Goal: Task Accomplishment & Management: Complete application form

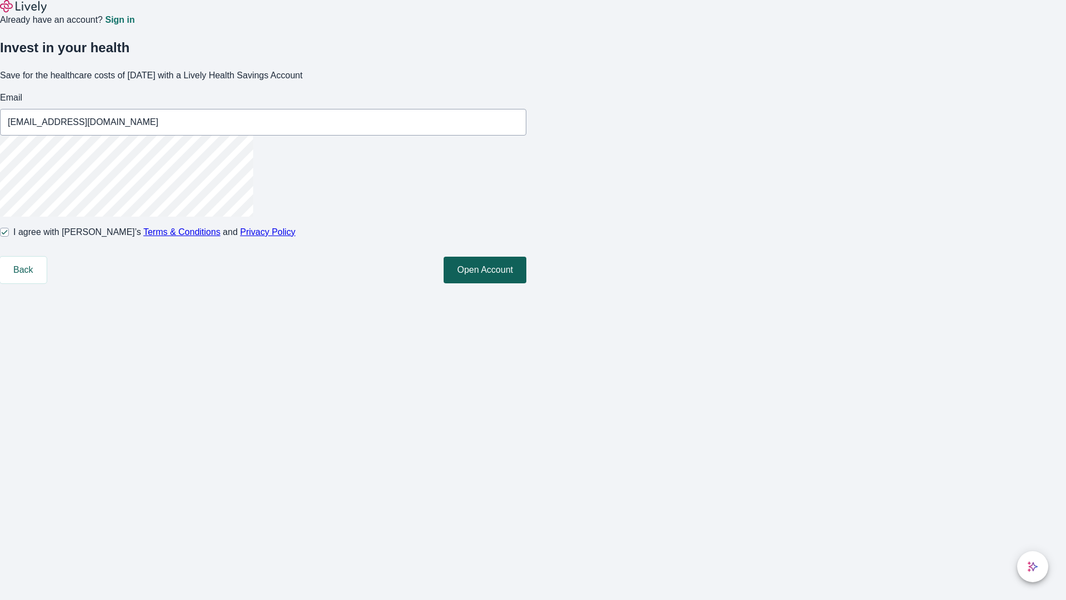
click at [527, 283] on button "Open Account" at bounding box center [485, 270] width 83 height 27
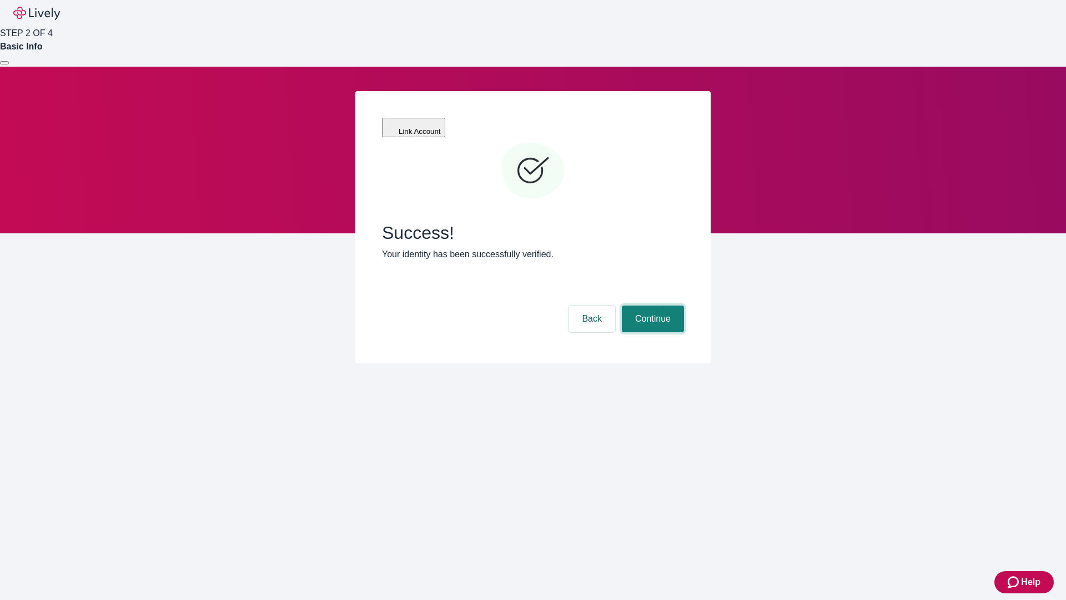
click at [652, 306] on button "Continue" at bounding box center [653, 319] width 62 height 27
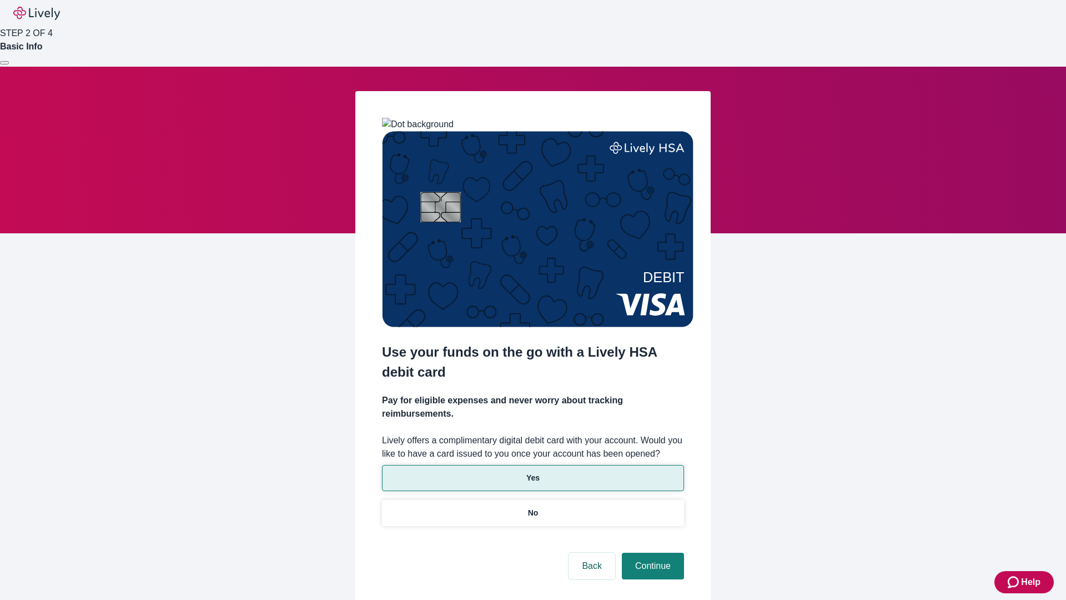
click at [533, 472] on p "Yes" at bounding box center [533, 478] width 13 height 12
click at [652, 553] on button "Continue" at bounding box center [653, 566] width 62 height 27
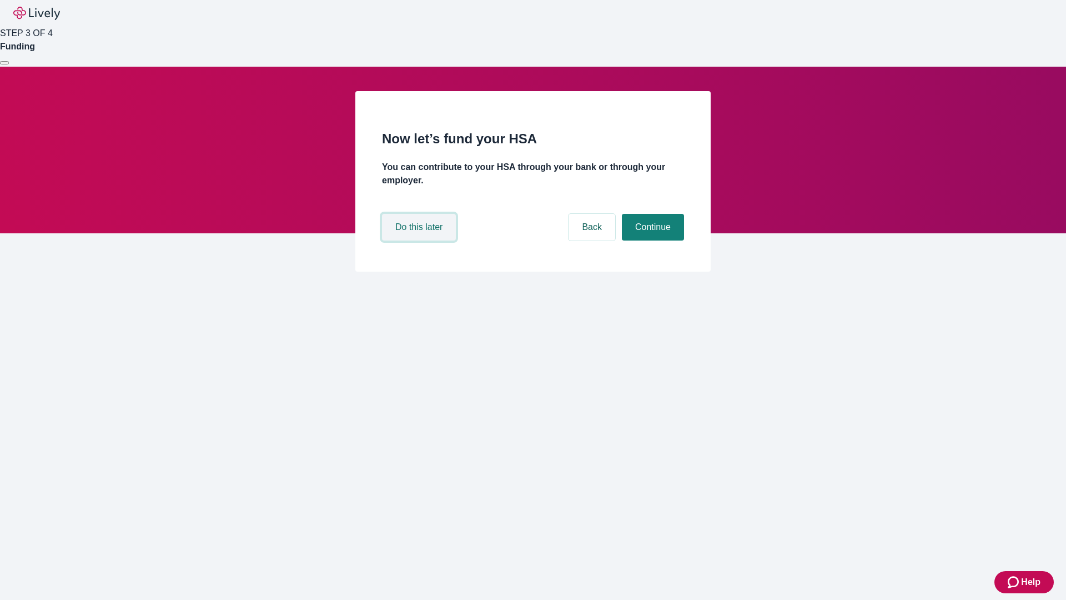
click at [420, 241] on button "Do this later" at bounding box center [419, 227] width 74 height 27
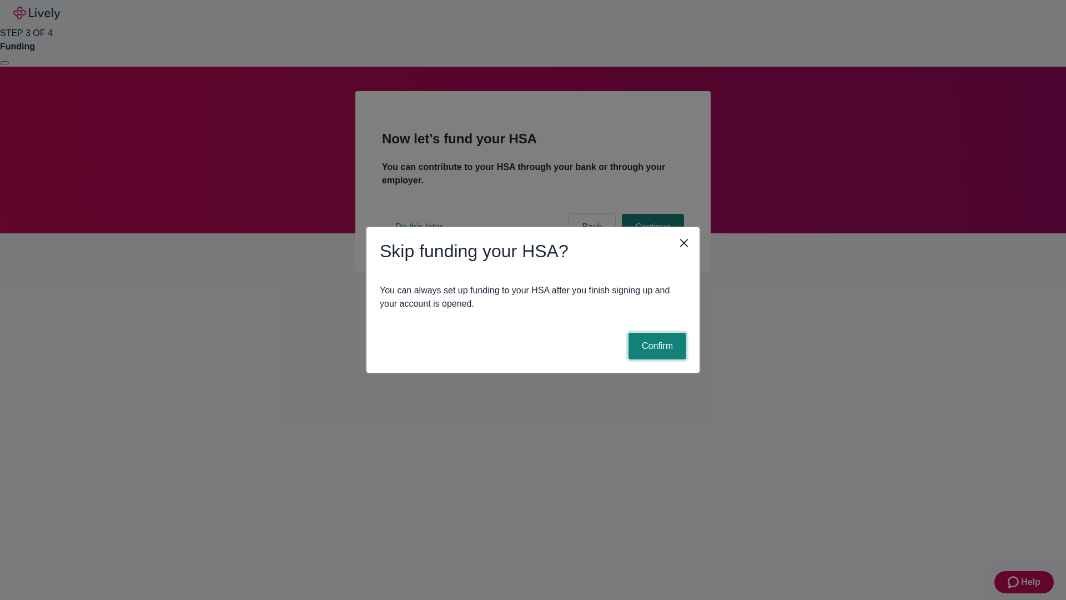
click at [656, 346] on button "Confirm" at bounding box center [658, 346] width 58 height 27
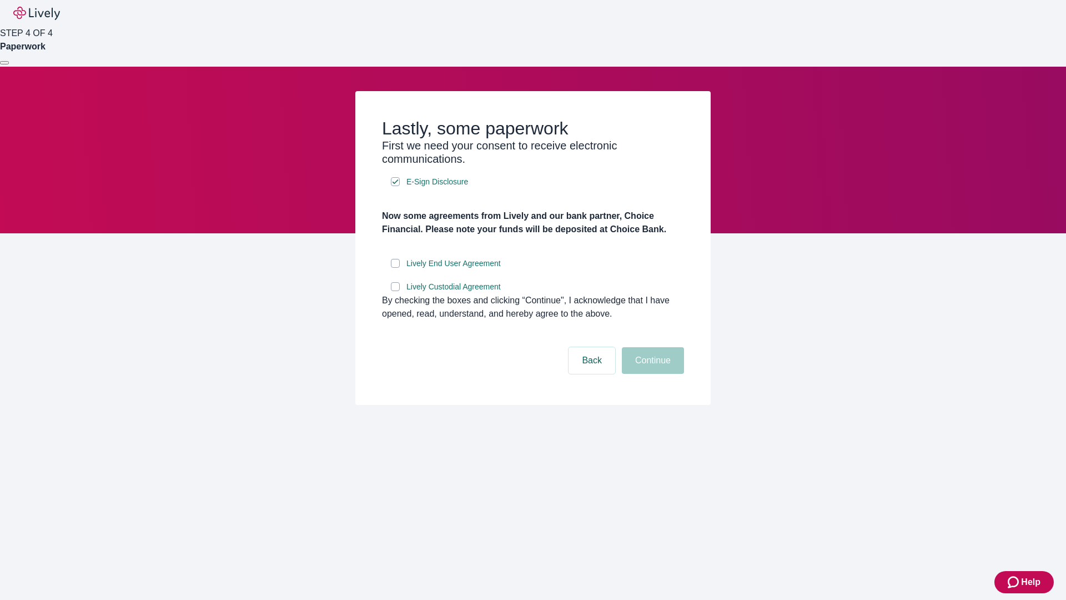
click at [395, 268] on input "Lively End User Agreement" at bounding box center [395, 263] width 9 height 9
checkbox input "true"
click at [395, 291] on input "Lively Custodial Agreement" at bounding box center [395, 286] width 9 height 9
checkbox input "true"
click at [652, 374] on button "Continue" at bounding box center [653, 360] width 62 height 27
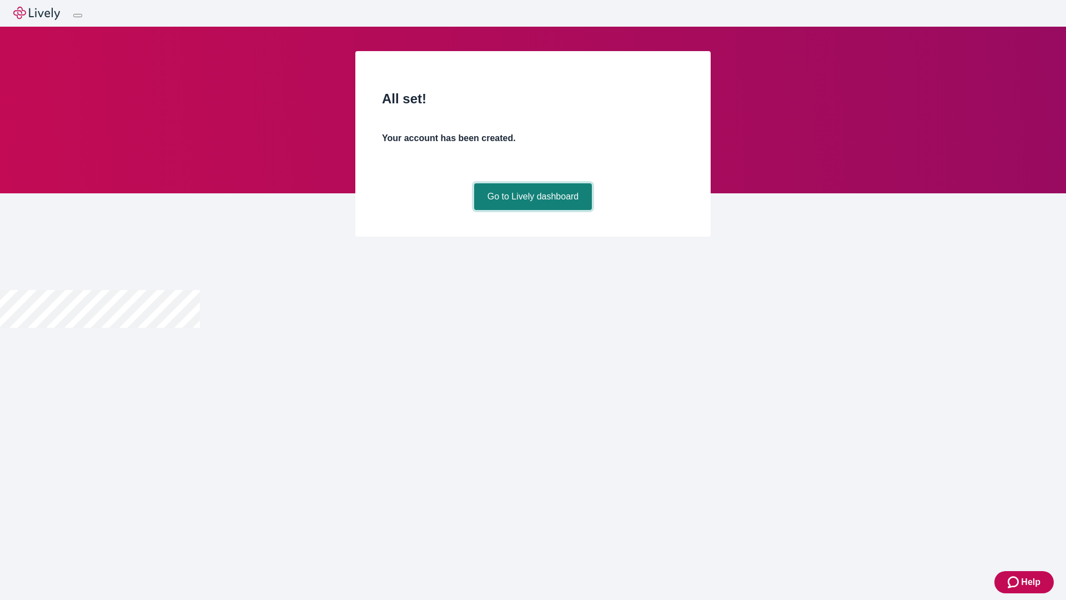
click at [533, 210] on link "Go to Lively dashboard" at bounding box center [533, 196] width 118 height 27
